Goal: Transaction & Acquisition: Obtain resource

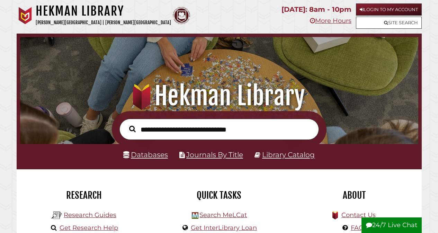
scroll to position [132, 395]
click at [395, 224] on button "24/7 Live Chat" at bounding box center [392, 225] width 60 height 16
click at [202, 135] on input "text" at bounding box center [218, 129] width 199 height 21
type input "**********"
click at [126, 124] on button "Search" at bounding box center [133, 129] width 14 height 10
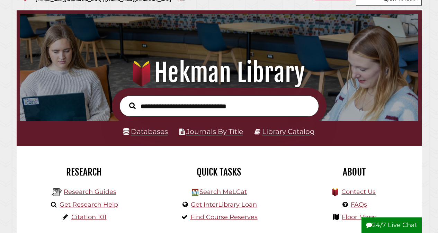
scroll to position [35, 0]
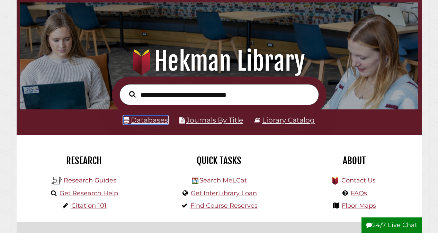
click at [149, 123] on link "Databases" at bounding box center [145, 120] width 45 height 9
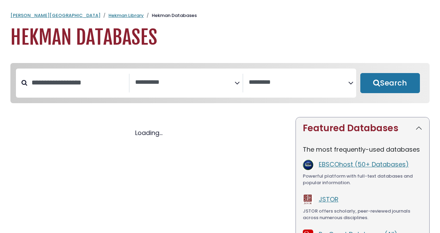
select select "Database Subject Filter"
select select "Database Vendors Filter"
select select "Database Subject Filter"
select select "Database Vendors Filter"
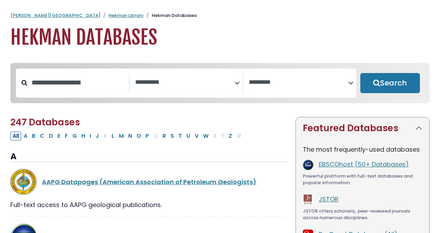
click at [232, 82] on textarea "Search" at bounding box center [184, 82] width 99 height 7
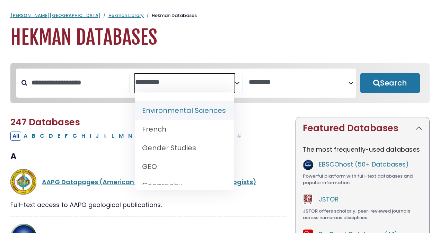
scroll to position [346, 0]
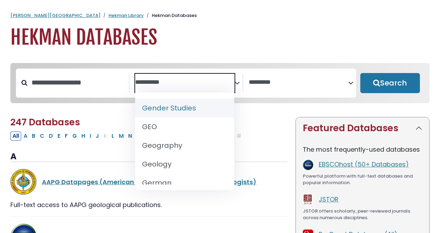
select select "*****"
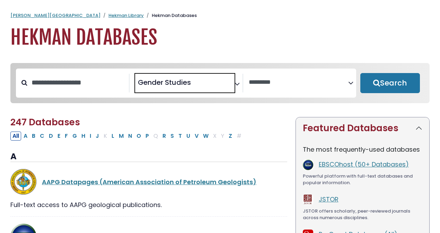
scroll to position [162, 0]
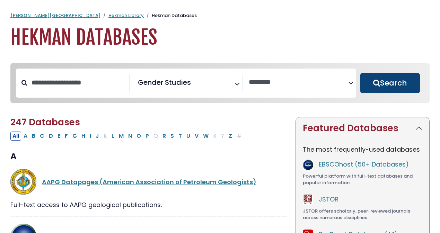
click at [388, 88] on button "Search" at bounding box center [390, 83] width 60 height 20
select select "Database Vendors Filter"
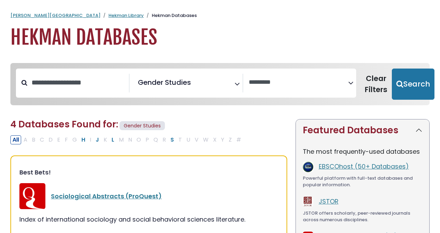
click at [237, 85] on icon "Search filters" at bounding box center [236, 83] width 5 height 10
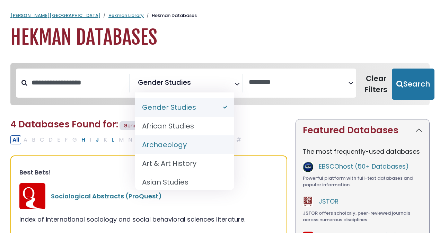
select select "******"
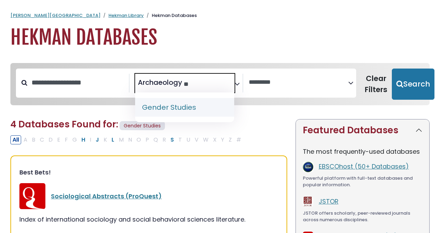
type textarea "*"
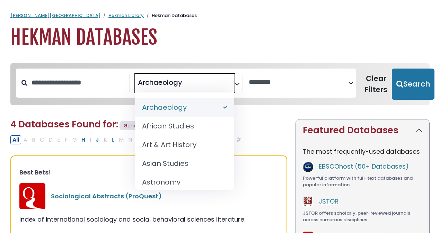
select select "Database Subject Filter"
type textarea "**********"
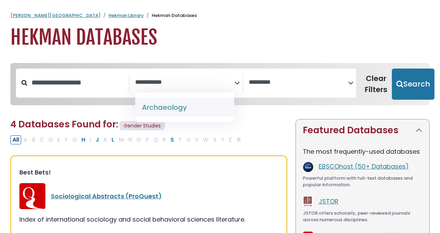
select select "******"
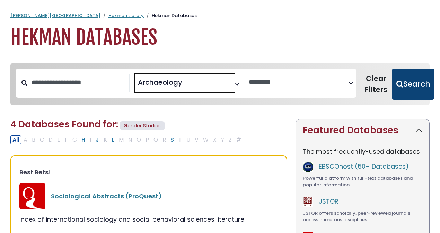
click at [420, 89] on button "Search" at bounding box center [413, 84] width 43 height 31
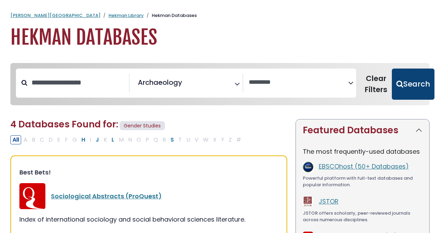
click at [420, 89] on button "Search" at bounding box center [413, 84] width 43 height 31
select select "Database Vendors Filter"
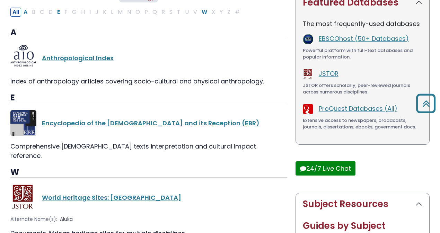
scroll to position [16, 0]
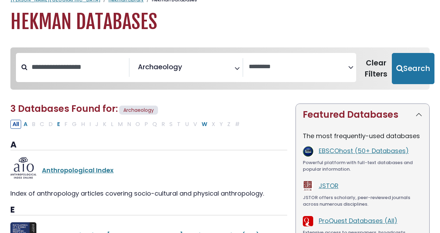
click at [236, 72] on icon "Search filters" at bounding box center [236, 67] width 5 height 10
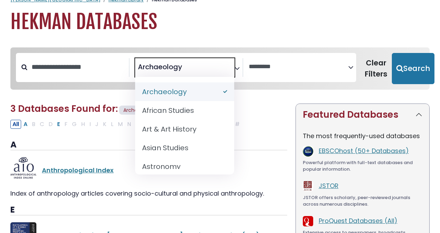
select select "Database Subject Filter"
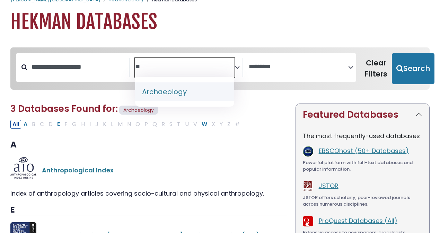
type textarea "*"
type textarea "*******"
select select "*****"
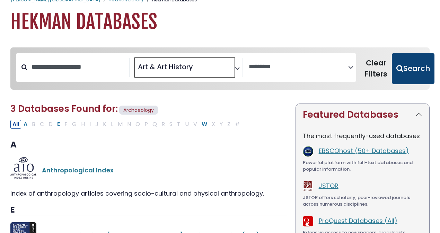
click at [407, 68] on button "Search" at bounding box center [413, 68] width 43 height 31
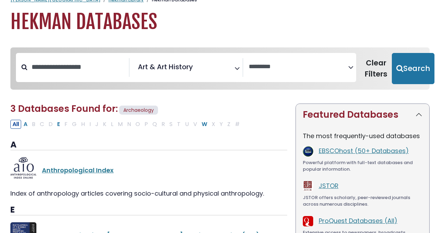
select select "Database Vendors Filter"
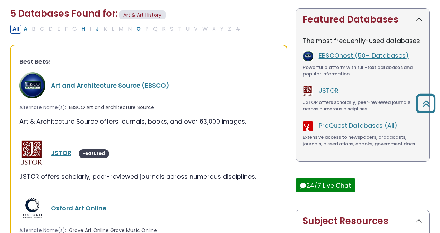
scroll to position [63, 0]
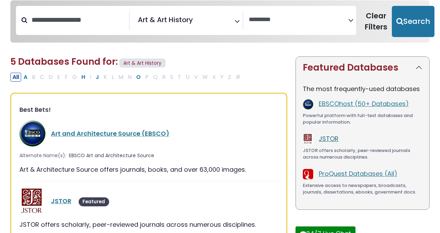
click at [330, 140] on link "JSTOR" at bounding box center [329, 138] width 20 height 9
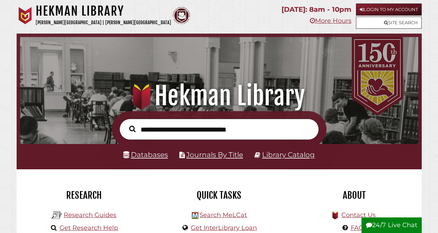
click at [219, 125] on input "text" at bounding box center [218, 129] width 199 height 21
type input "**********"
click at [126, 124] on button "Search" at bounding box center [133, 129] width 14 height 10
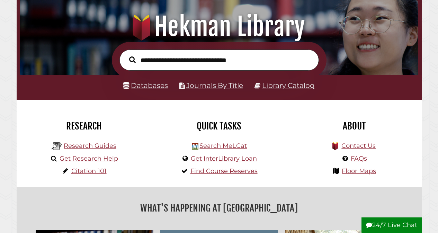
scroll to position [104, 0]
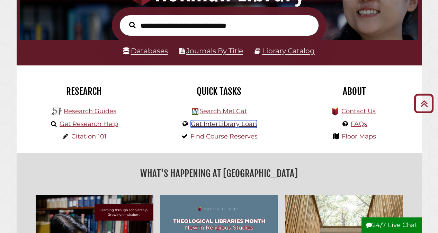
click at [223, 124] on link "Get InterLibrary Loan" at bounding box center [224, 124] width 66 height 8
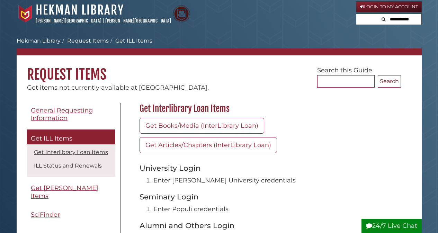
scroll to position [69, 0]
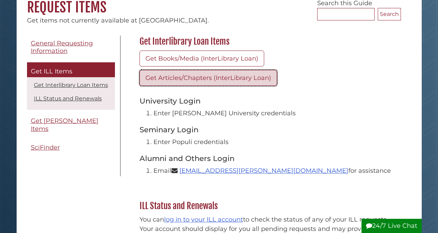
click at [210, 75] on link "Get Articles/Chapters (InterLibrary Loan)" at bounding box center [208, 78] width 137 height 16
